Goal: Task Accomplishment & Management: Use online tool/utility

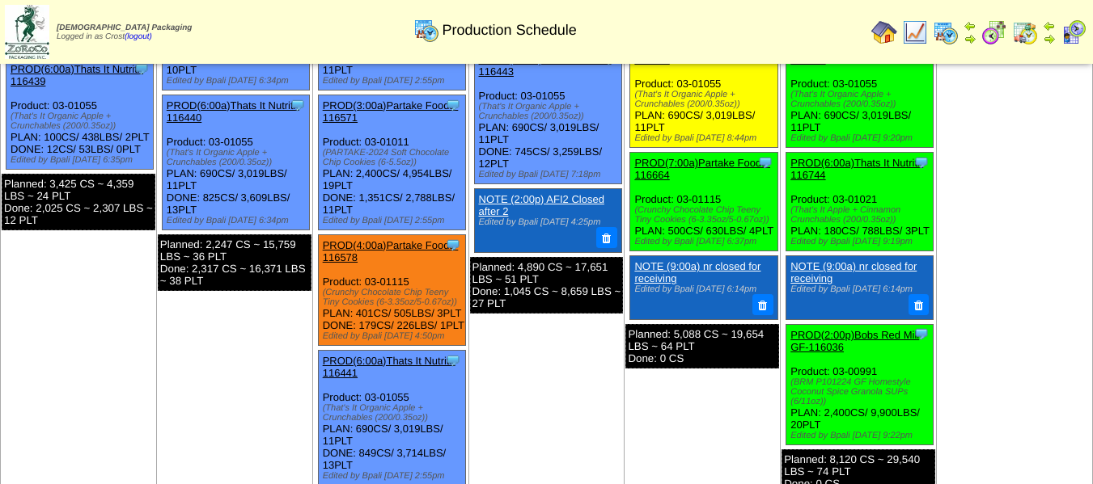
scroll to position [424, 0]
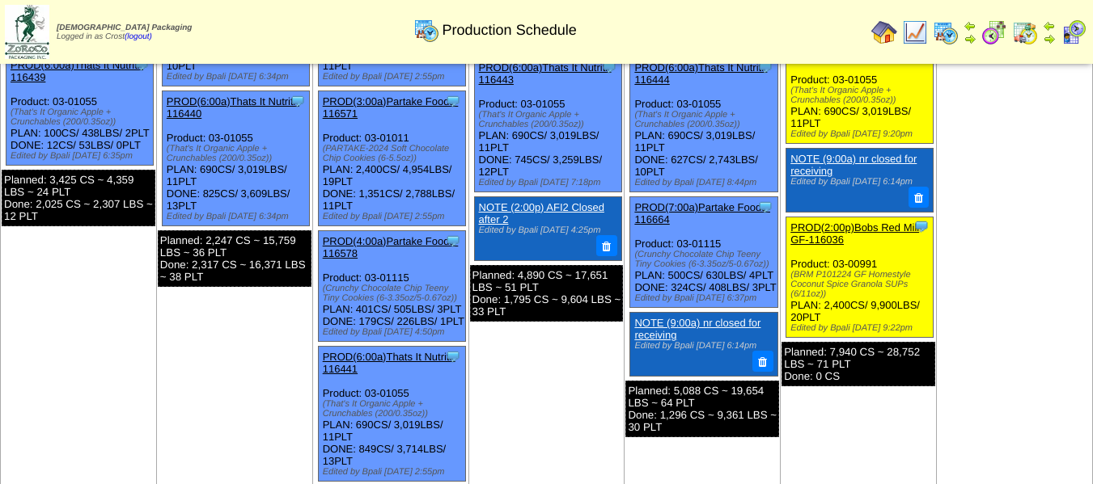
scroll to position [449, 0]
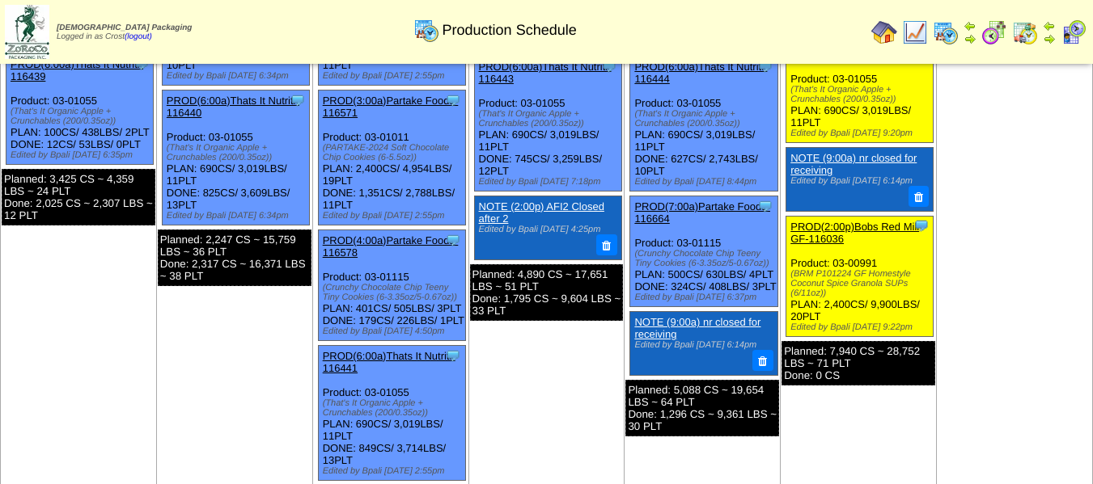
click at [691, 209] on link "PROD(7:00a)Partake Foods-116664" at bounding box center [702, 213] width 136 height 24
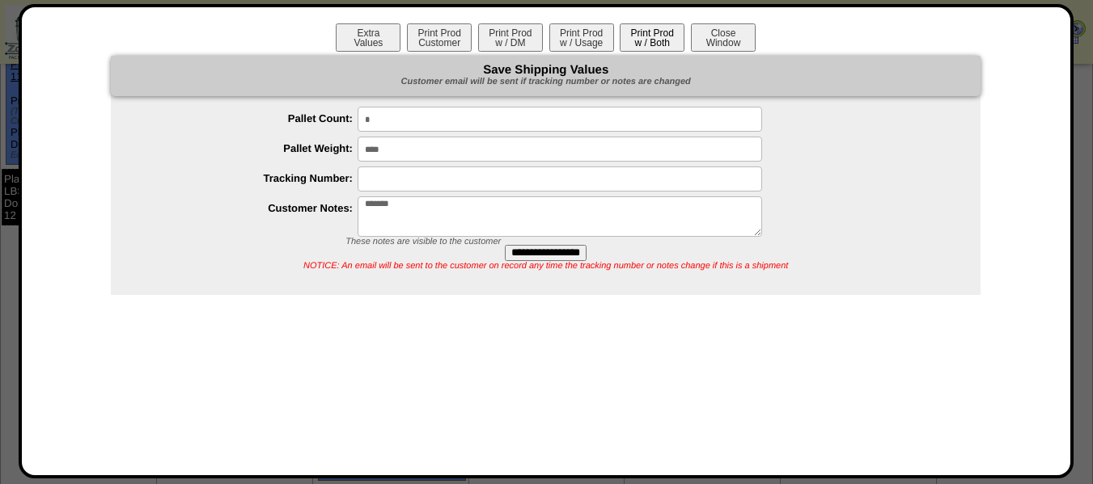
click at [649, 46] on button "Print Prod w / Both" at bounding box center [651, 37] width 65 height 28
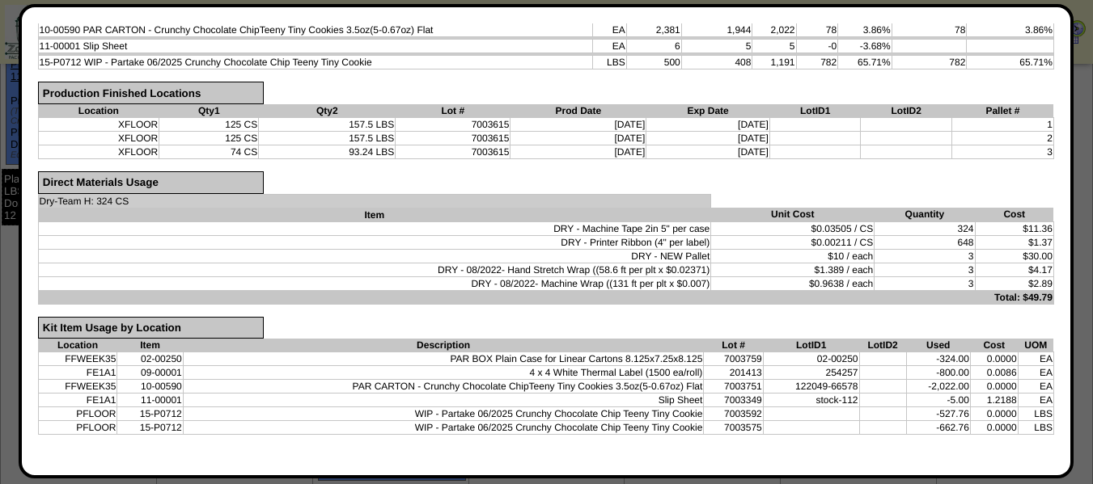
scroll to position [0, 0]
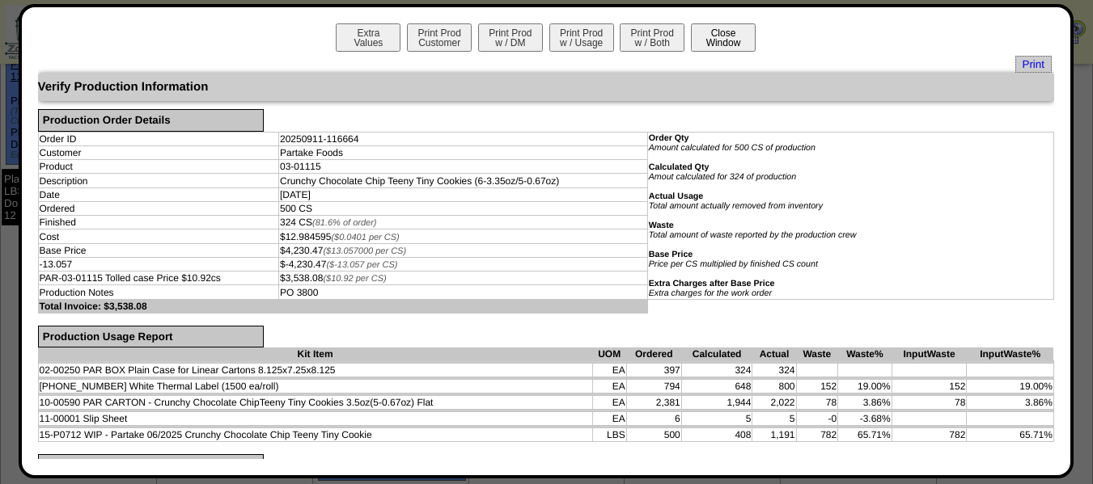
click at [717, 46] on button "Close Window" at bounding box center [723, 37] width 65 height 28
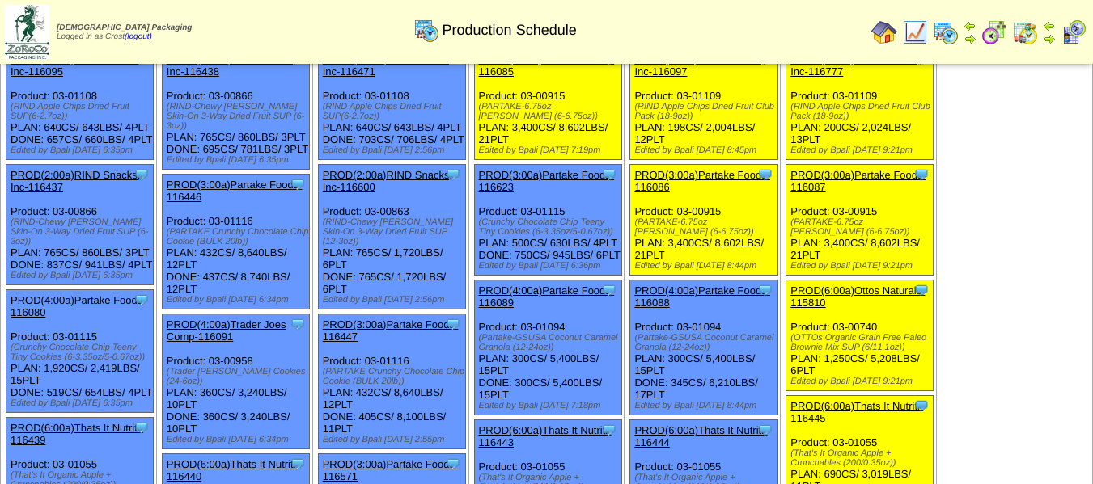
scroll to position [86, 0]
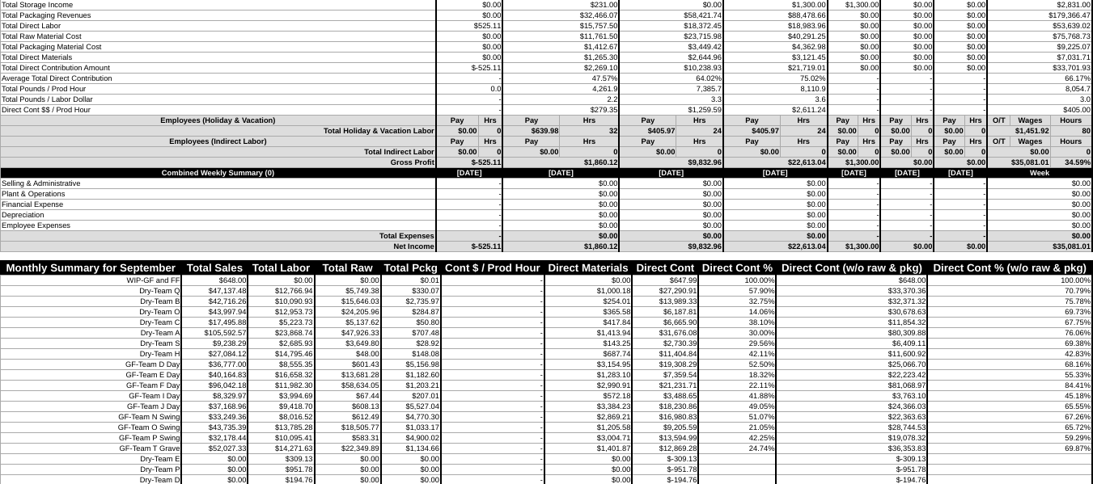
scroll to position [3711, 0]
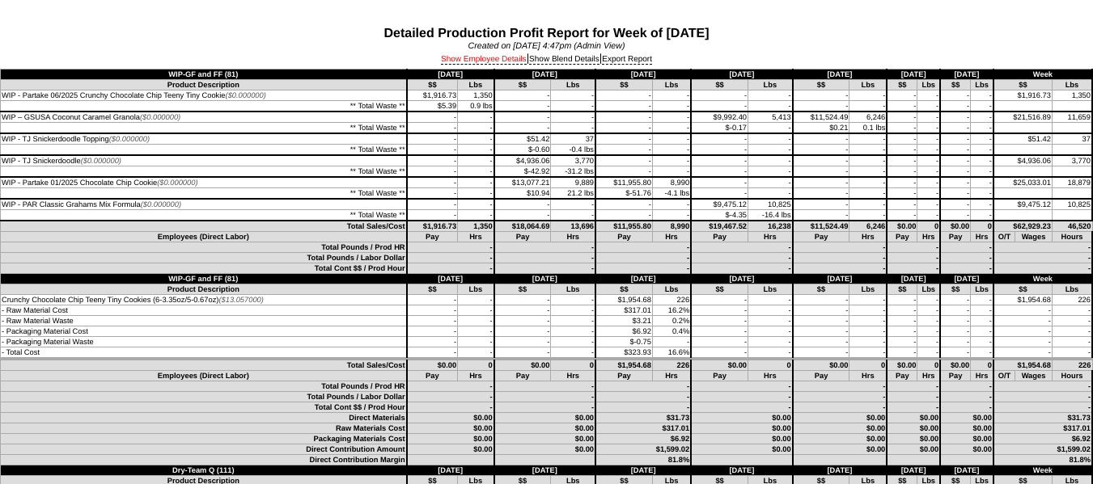
click at [471, 61] on link "Show Employee Details" at bounding box center [484, 60] width 86 height 10
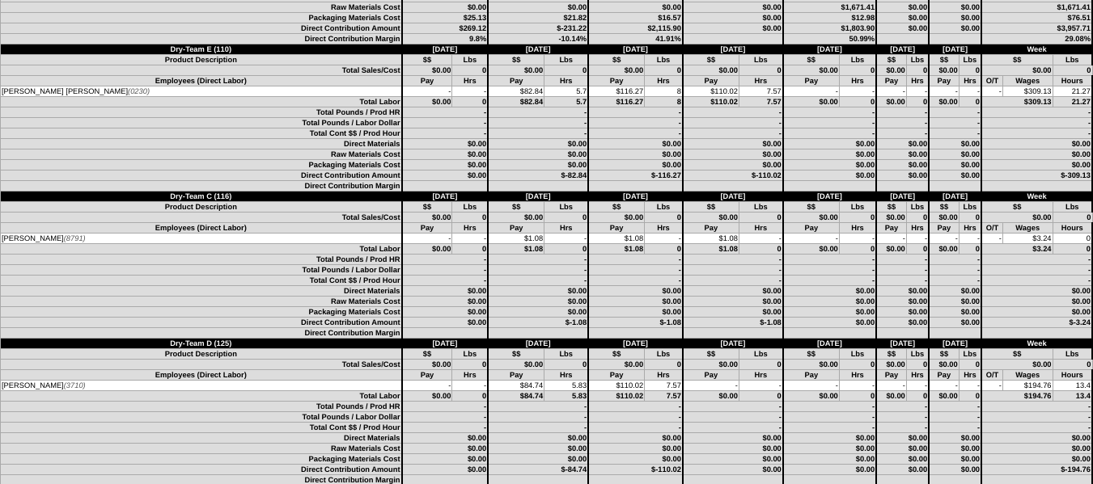
scroll to position [3639, 0]
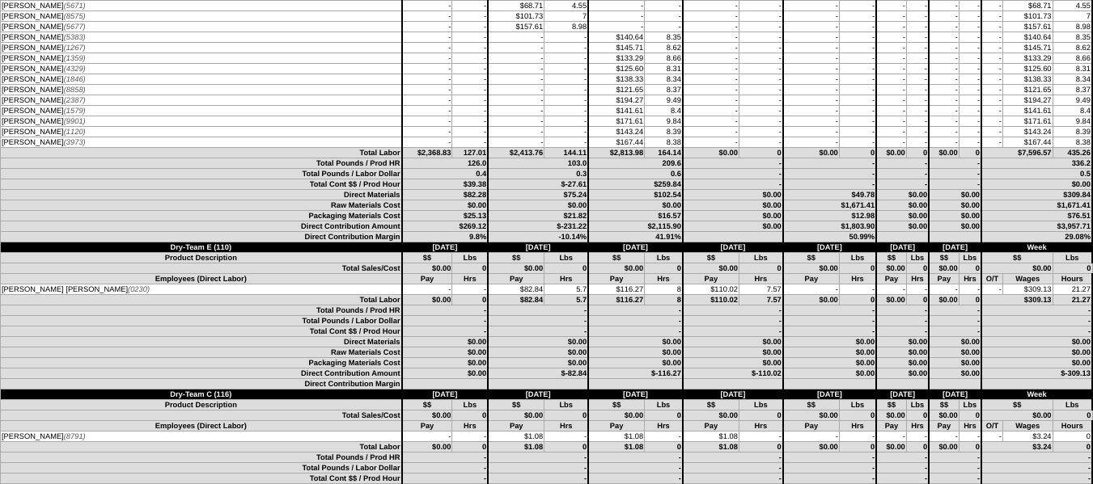
drag, startPoint x: 484, startPoint y: 285, endPoint x: 726, endPoint y: 312, distance: 243.4
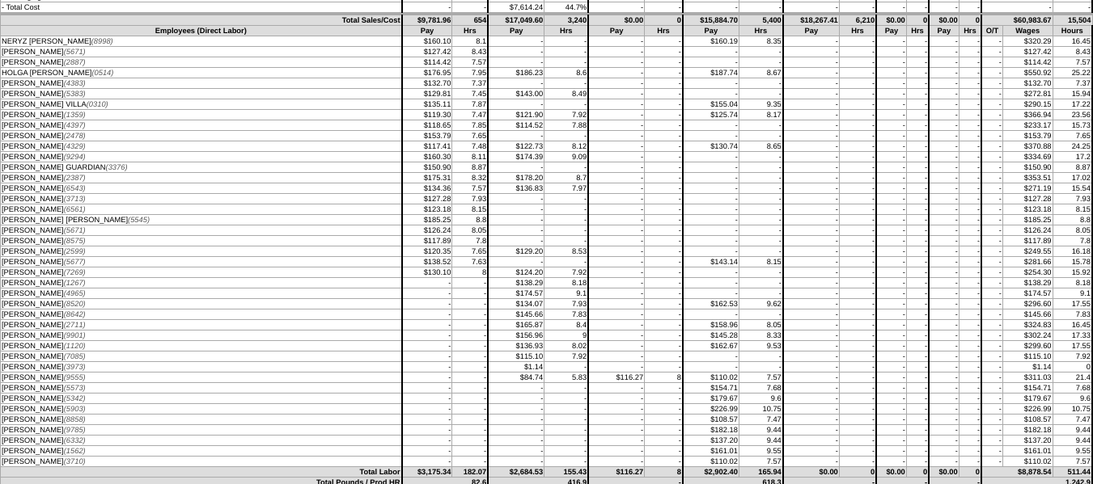
scroll to position [1213, 0]
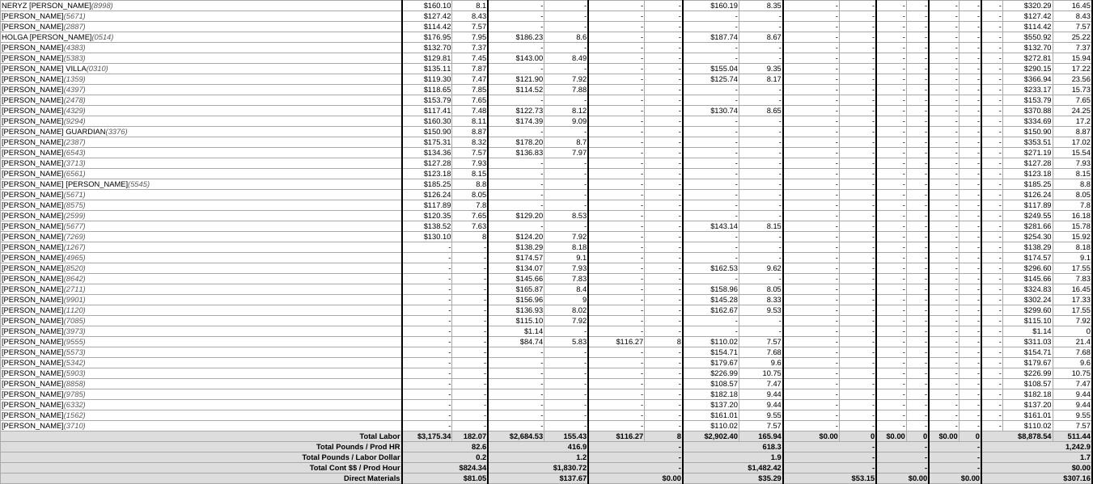
drag, startPoint x: 645, startPoint y: 334, endPoint x: 556, endPoint y: 336, distance: 89.0
click at [556, 332] on tr "ALMA VARGAS (3973) - - $1.14 - - - - 0" at bounding box center [547, 332] width 1092 height 11
click at [611, 346] on td "$116.27" at bounding box center [616, 342] width 57 height 11
drag, startPoint x: 627, startPoint y: 343, endPoint x: 0, endPoint y: 340, distance: 626.7
click at [1, 340] on tr "BEATRIZ GONZALEZ HERNANDEZ (9555) - - $84.74 5.83 $116.27 8 $110.02 21.4" at bounding box center [547, 342] width 1092 height 11
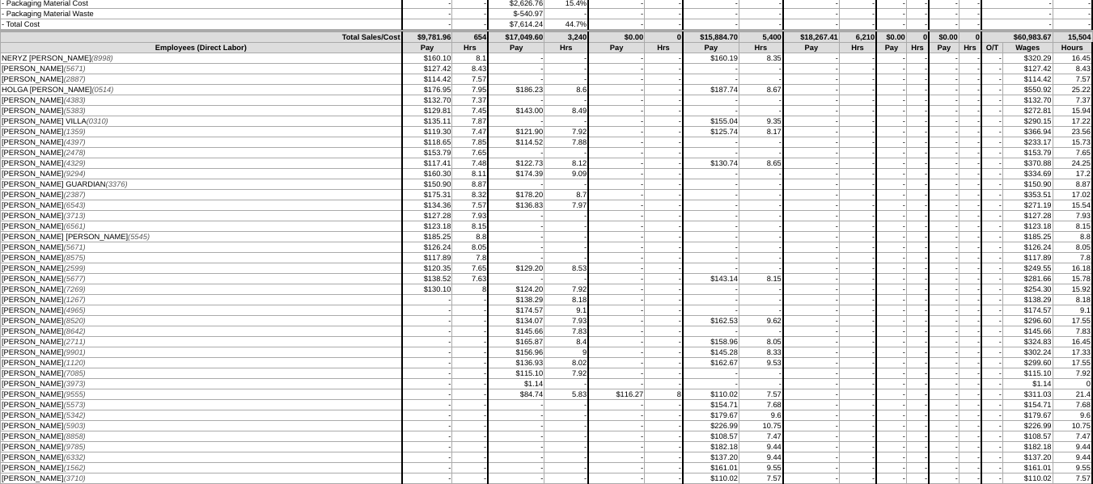
scroll to position [1132, 0]
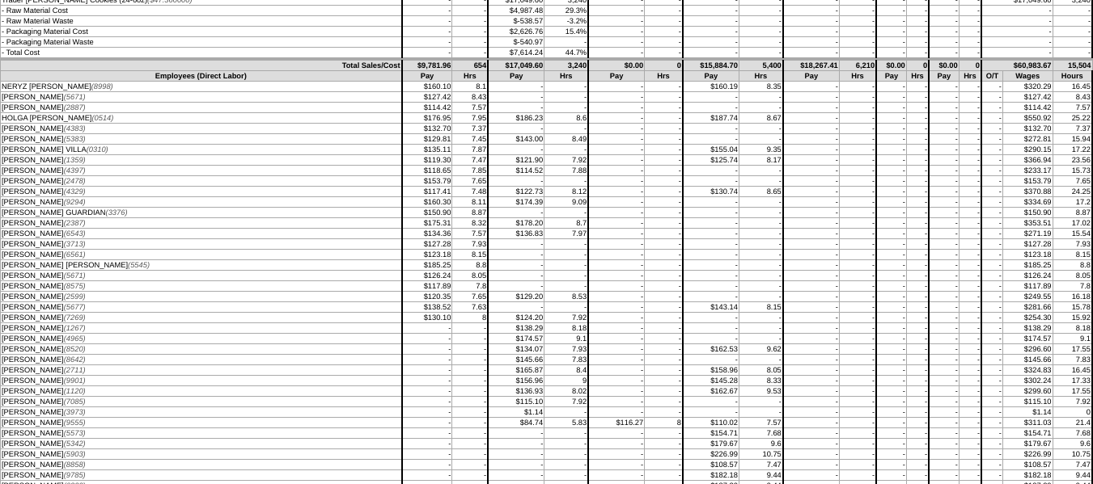
click at [108, 403] on td "MARISOL MORALES (7085)" at bounding box center [201, 402] width 401 height 11
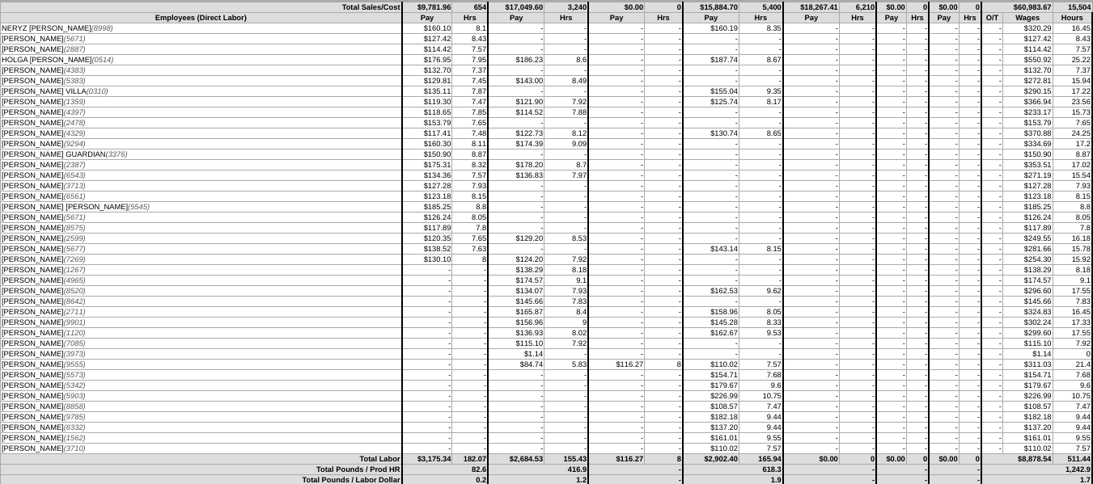
scroll to position [1213, 0]
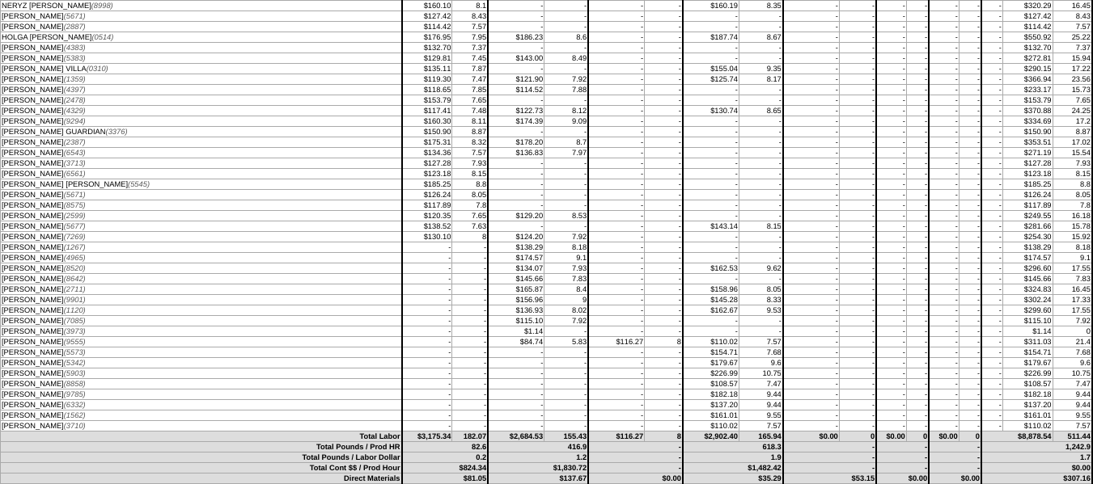
click at [589, 278] on td "-" at bounding box center [616, 279] width 57 height 11
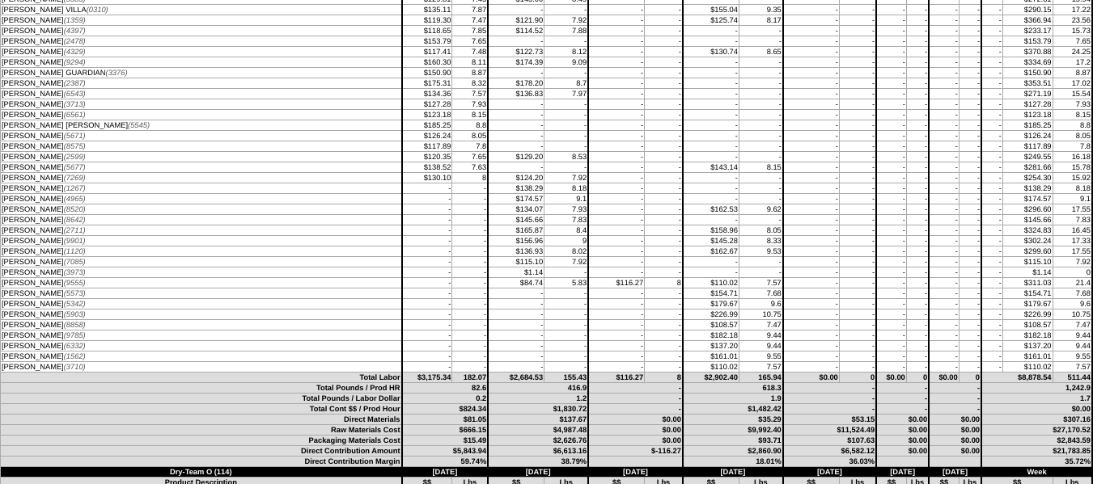
scroll to position [1375, 0]
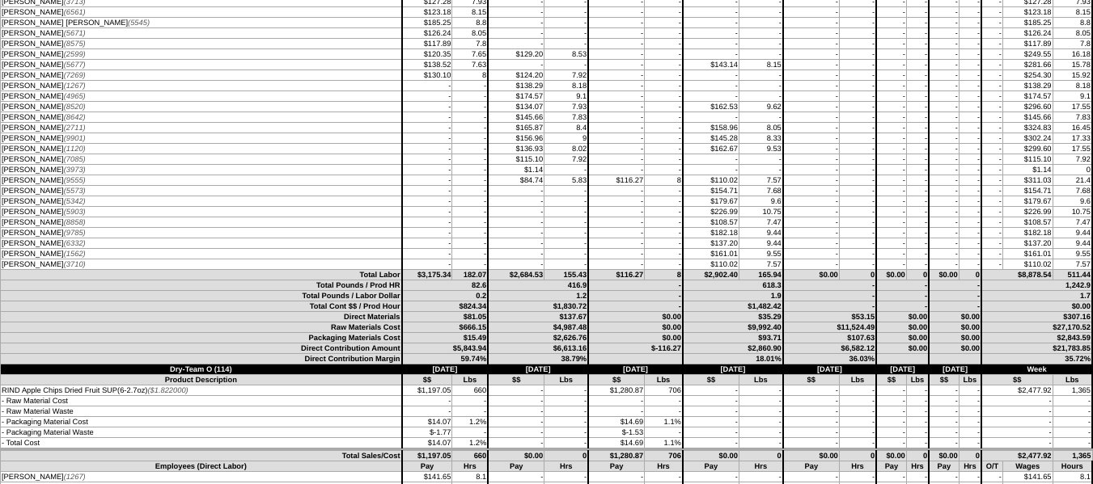
drag, startPoint x: 619, startPoint y: 186, endPoint x: 576, endPoint y: 182, distance: 43.1
click at [574, 180] on tbody "Employees (Direct Labor) Pay Hrs Pay Hrs Pay Hrs Pay Hrs Pay Hrs Pay Hrs Pay Hr…" at bounding box center [547, 50] width 1092 height 442
click at [606, 174] on td "-" at bounding box center [616, 170] width 57 height 11
drag, startPoint x: 617, startPoint y: 176, endPoint x: 0, endPoint y: 184, distance: 617.1
click at [1, 184] on tr "BEATRIZ GONZALEZ HERNANDEZ (9555) - - $84.74 5.83 $116.27 8 $110.02 21.4" at bounding box center [547, 180] width 1092 height 11
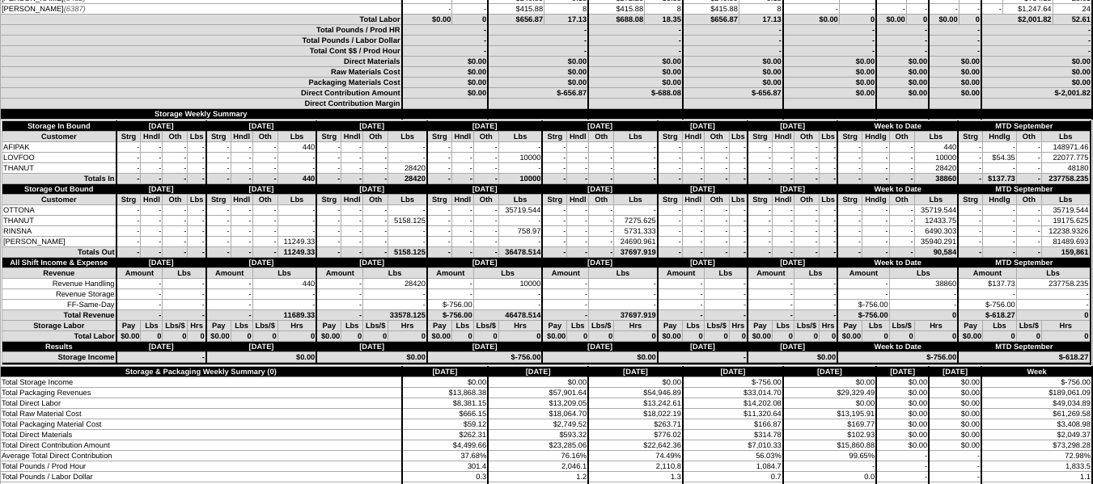
scroll to position [4690, 0]
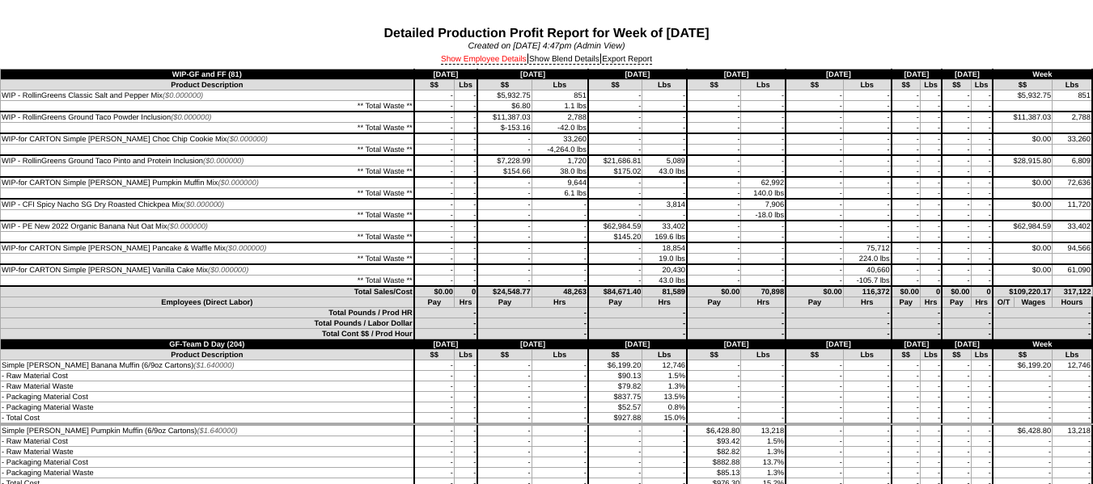
click at [486, 57] on link "Show Employee Details" at bounding box center [484, 60] width 86 height 10
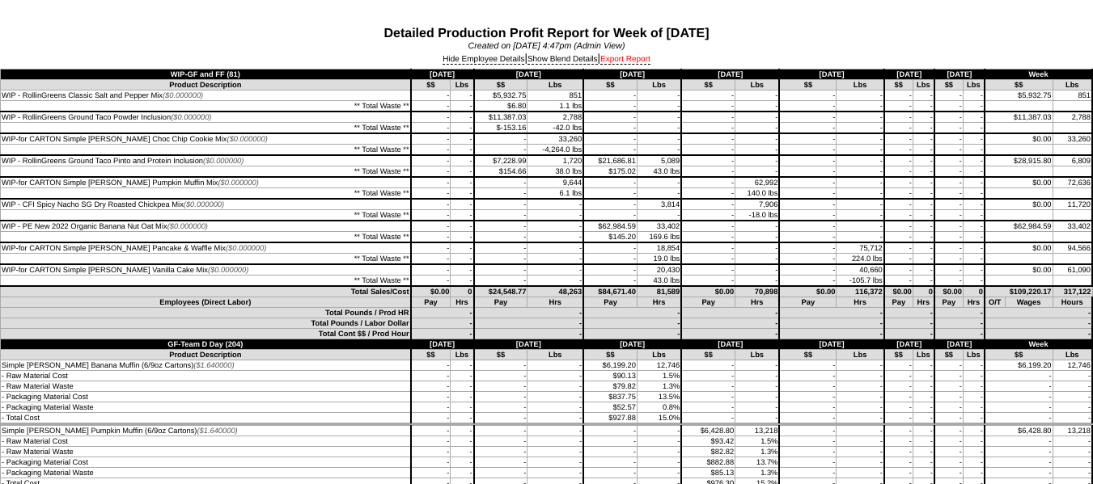
click at [622, 58] on link "Export Report" at bounding box center [625, 60] width 50 height 10
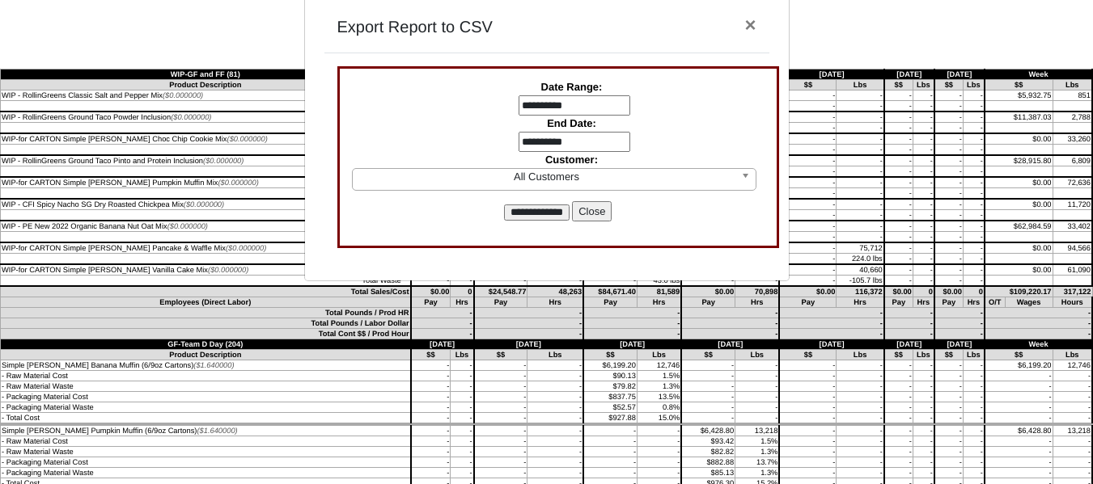
click at [585, 107] on input "**********" at bounding box center [574, 105] width 112 height 21
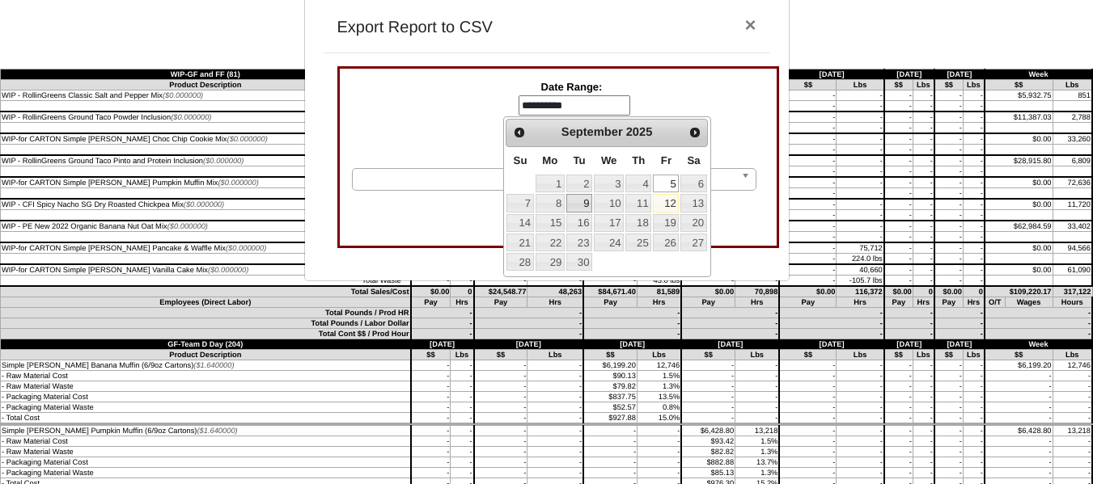
click at [583, 201] on link "9" at bounding box center [579, 203] width 26 height 18
type input "**********"
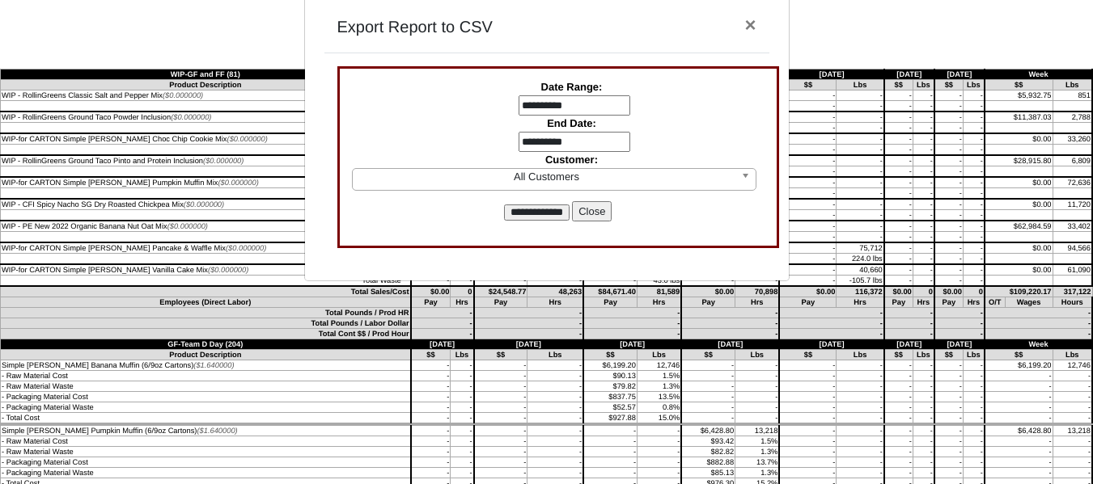
click at [554, 138] on input "**********" at bounding box center [574, 142] width 112 height 21
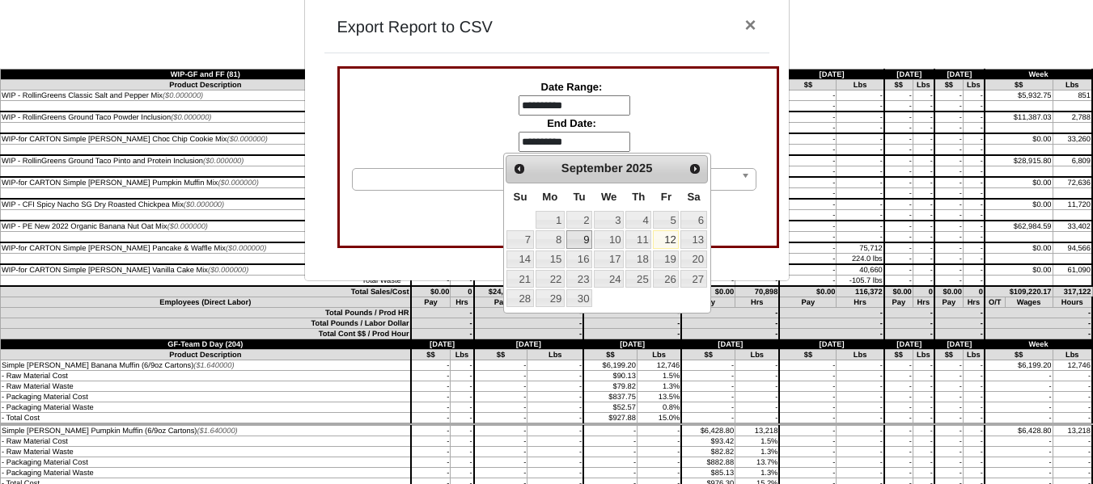
click at [582, 233] on link "9" at bounding box center [579, 239] width 26 height 18
type input "**********"
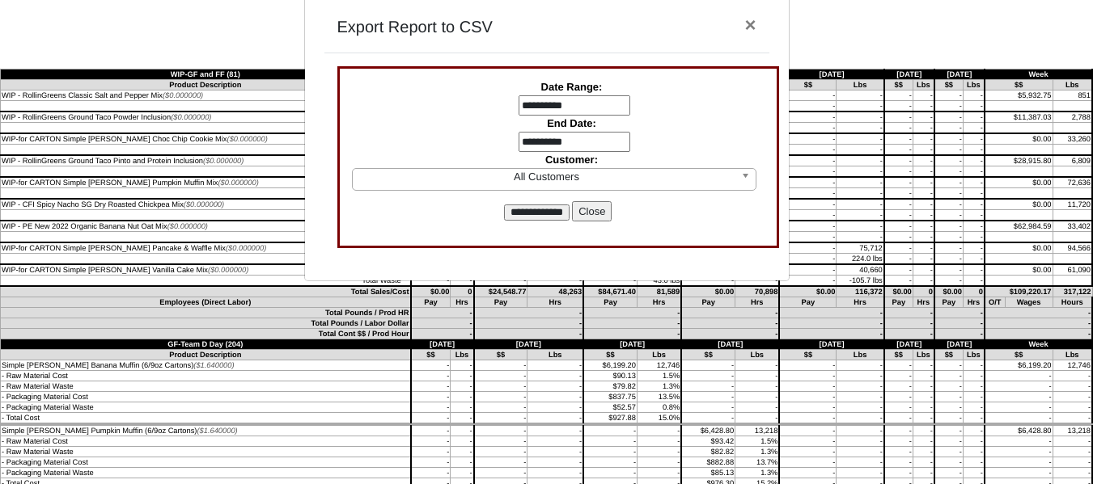
click at [556, 212] on input "**********" at bounding box center [537, 213] width 66 height 16
click at [601, 213] on button "Close" at bounding box center [592, 211] width 40 height 21
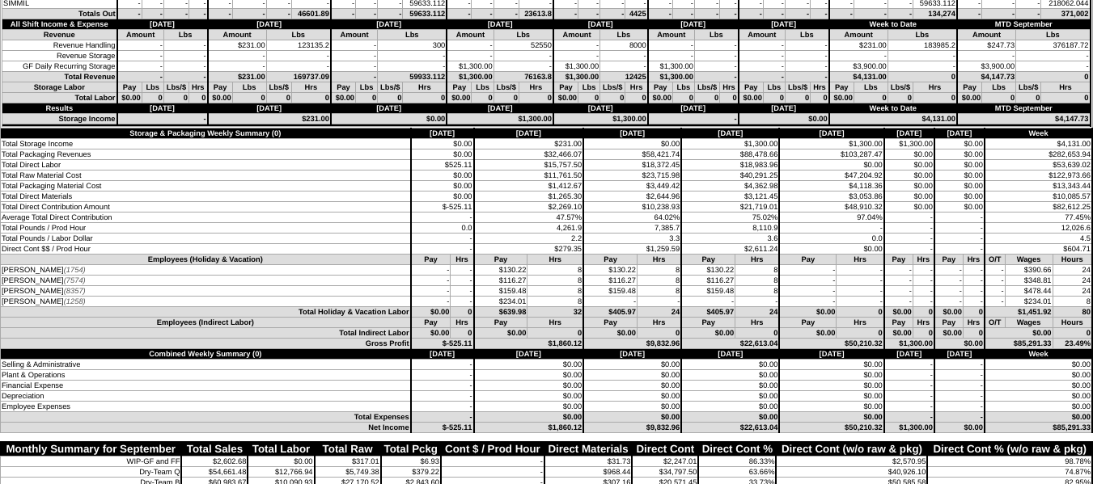
scroll to position [5682, 0]
